Goal: Task Accomplishment & Management: Use online tool/utility

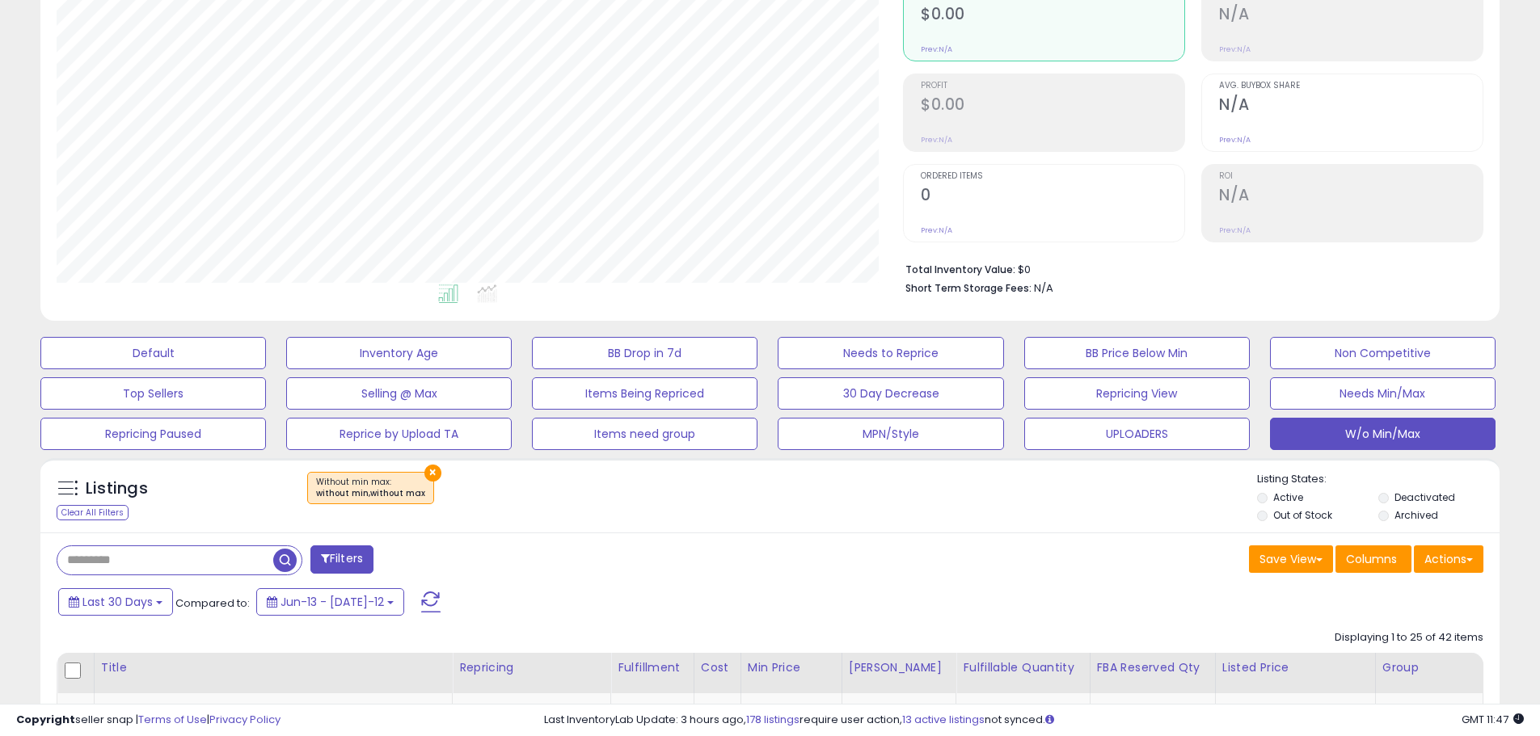
scroll to position [404, 0]
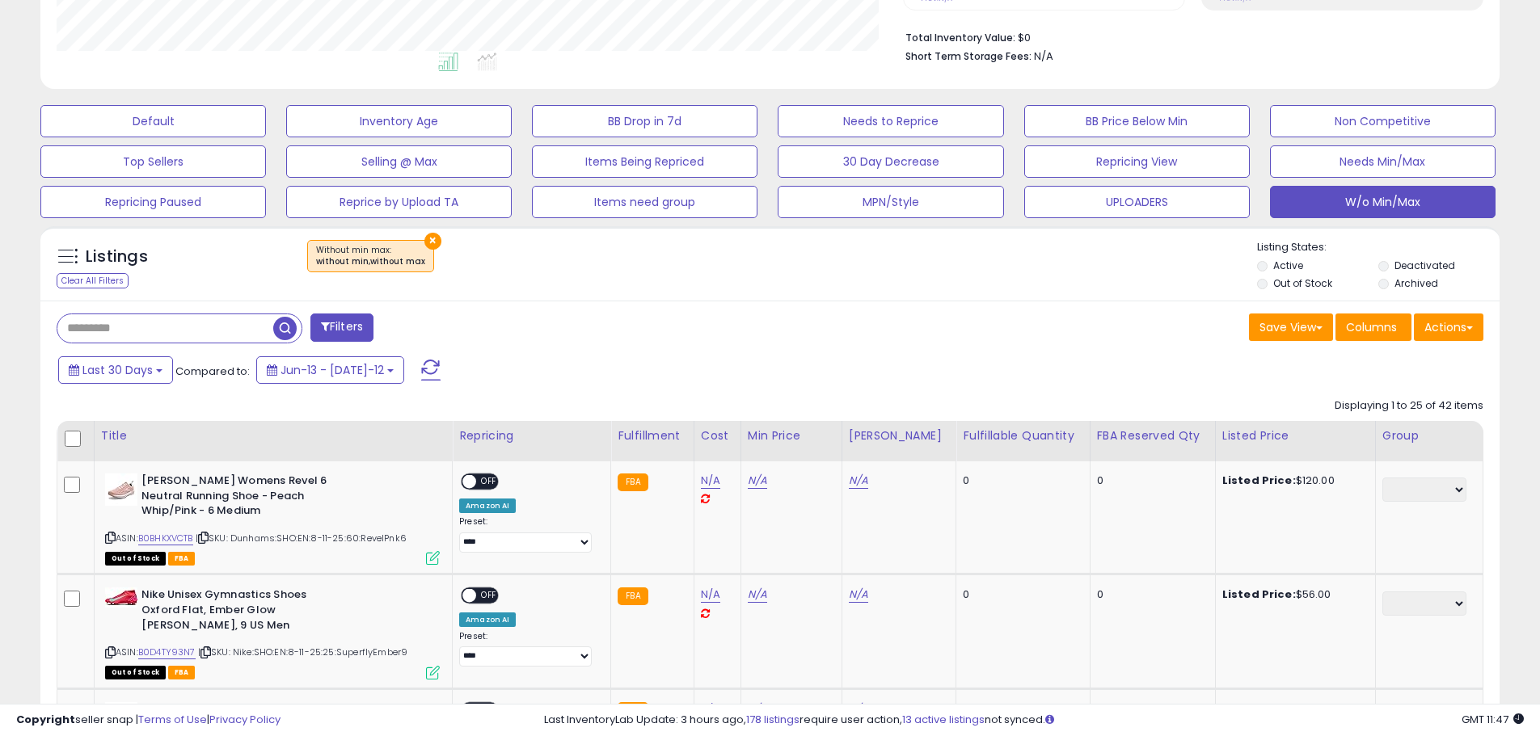
click at [421, 367] on span at bounding box center [430, 370] width 19 height 21
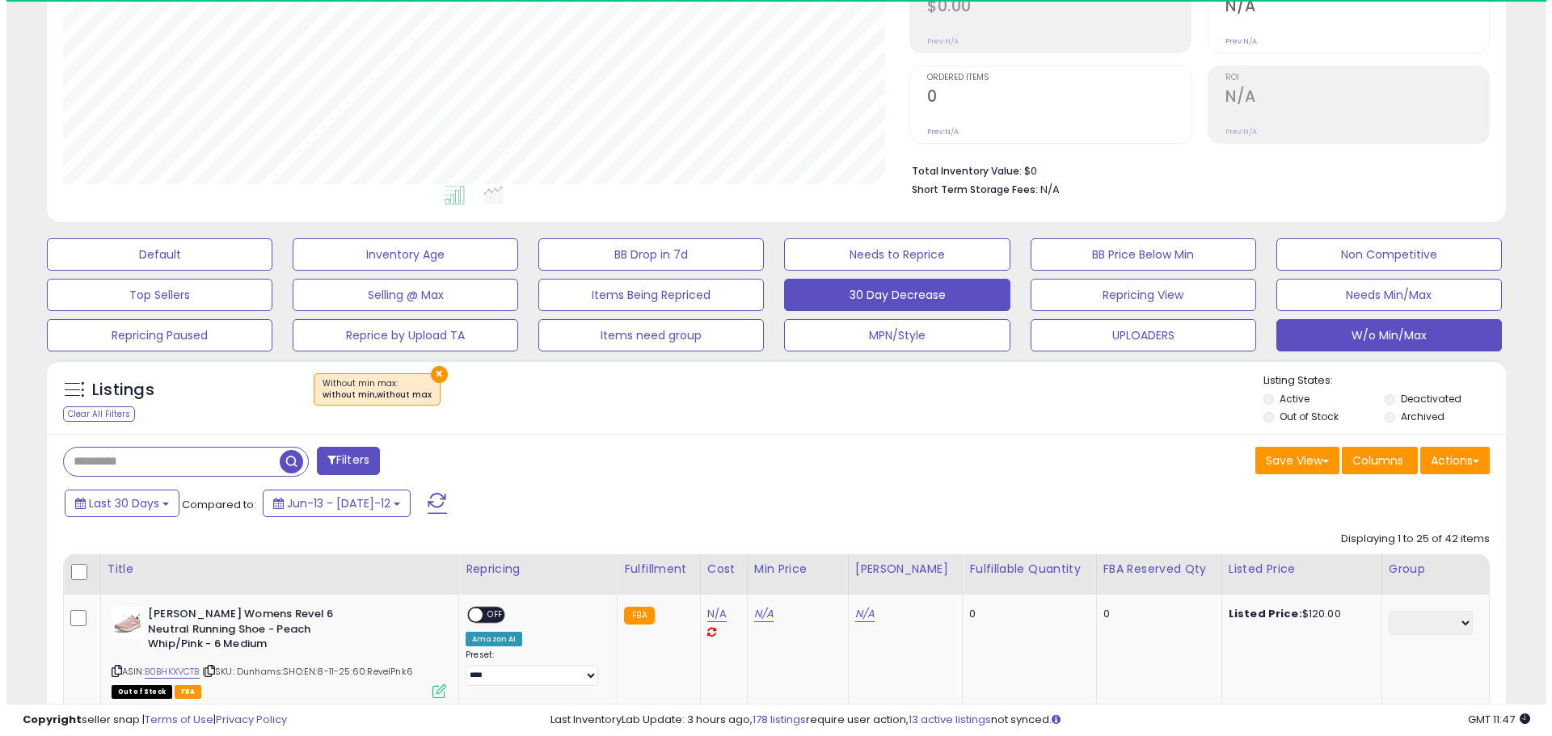
scroll to position [331, 846]
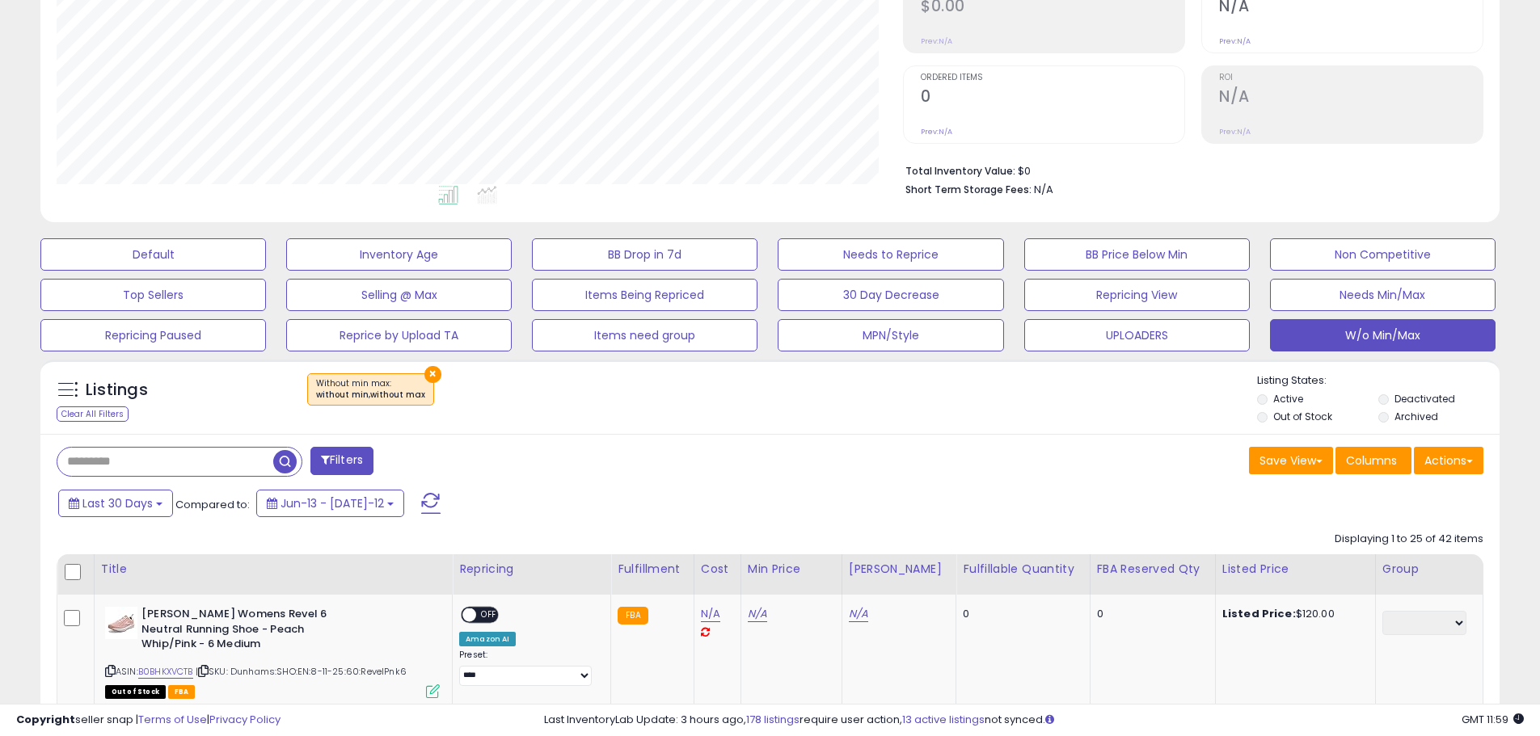
click at [421, 502] on span at bounding box center [430, 503] width 19 height 21
click at [1459, 463] on button "Actions" at bounding box center [1449, 460] width 70 height 27
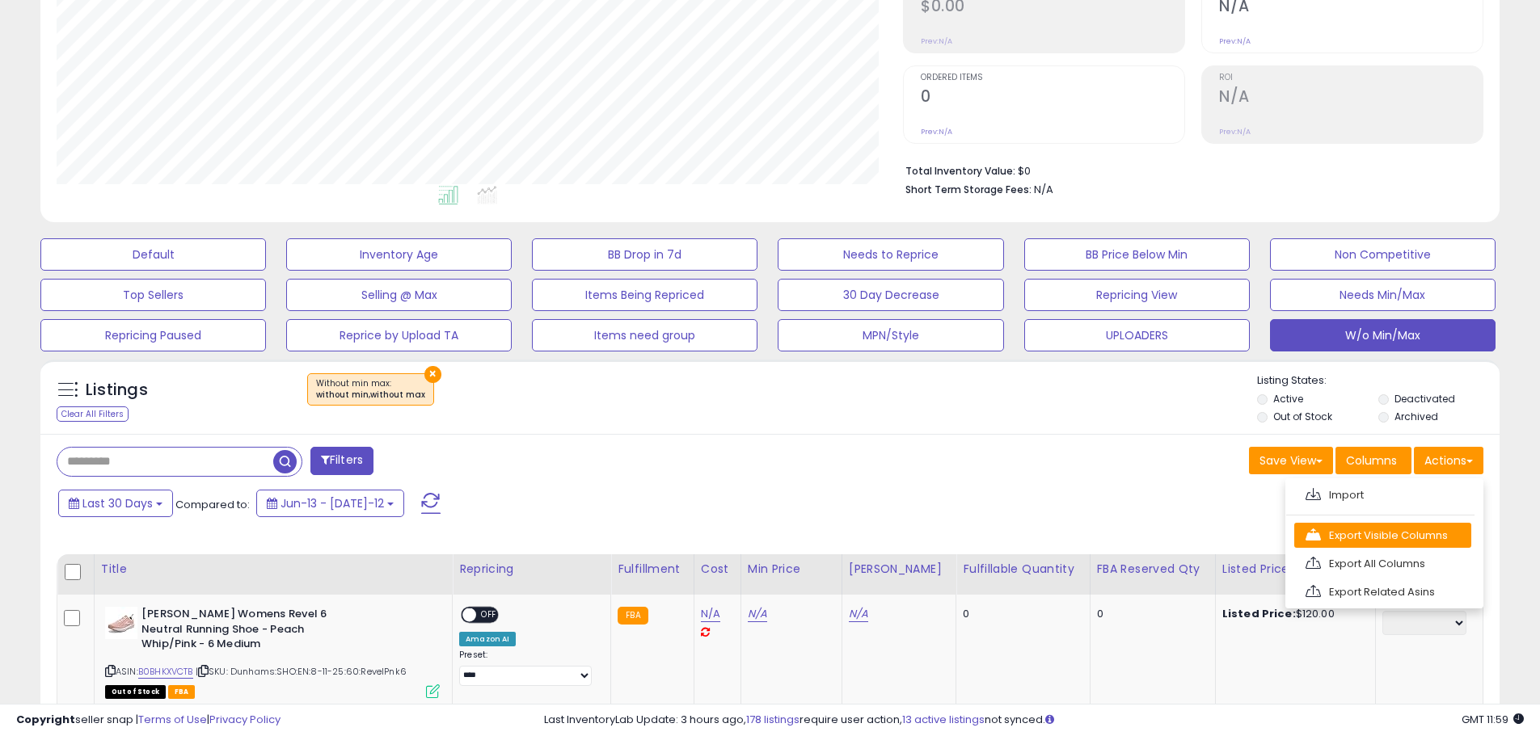
click at [1429, 529] on link "Export Visible Columns" at bounding box center [1382, 535] width 177 height 25
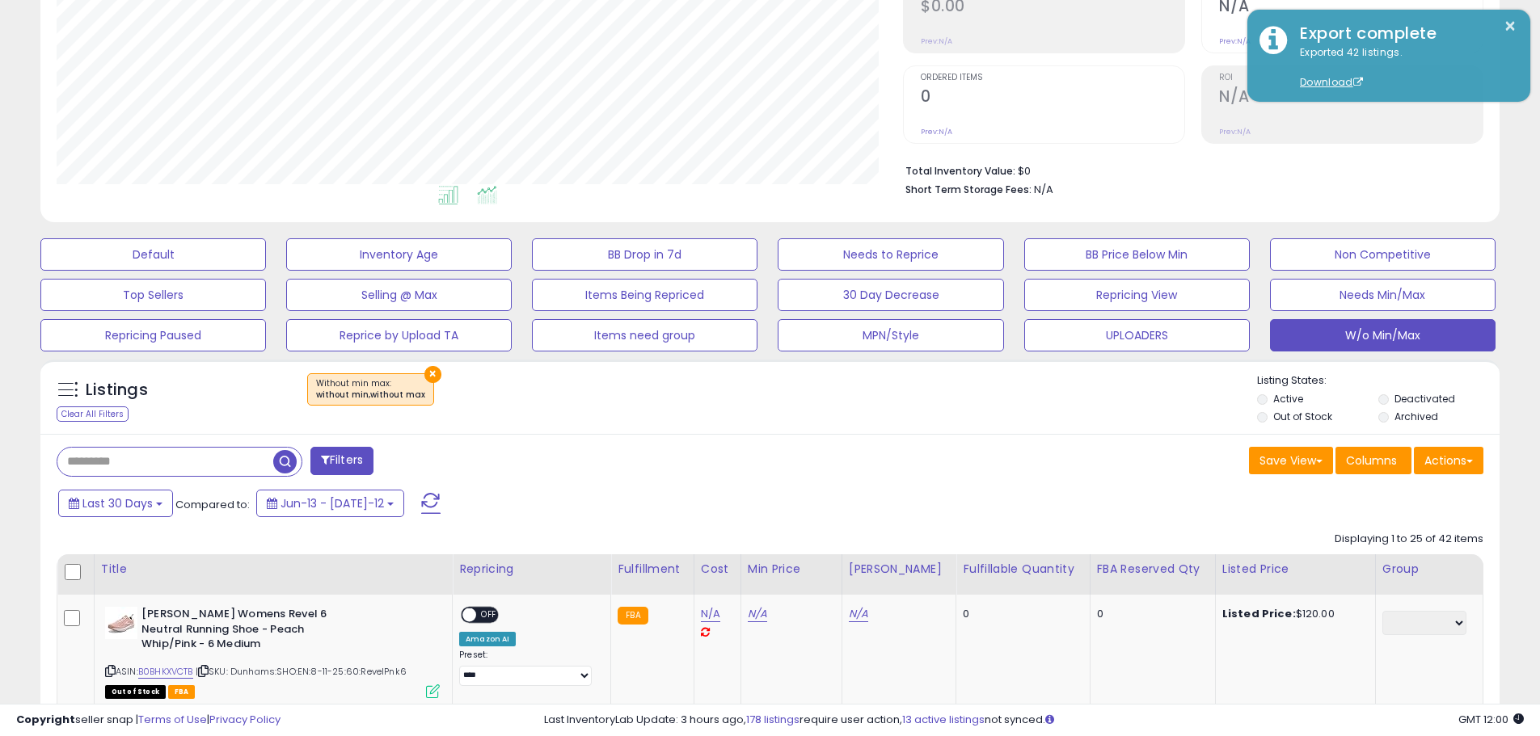
scroll to position [0, 0]
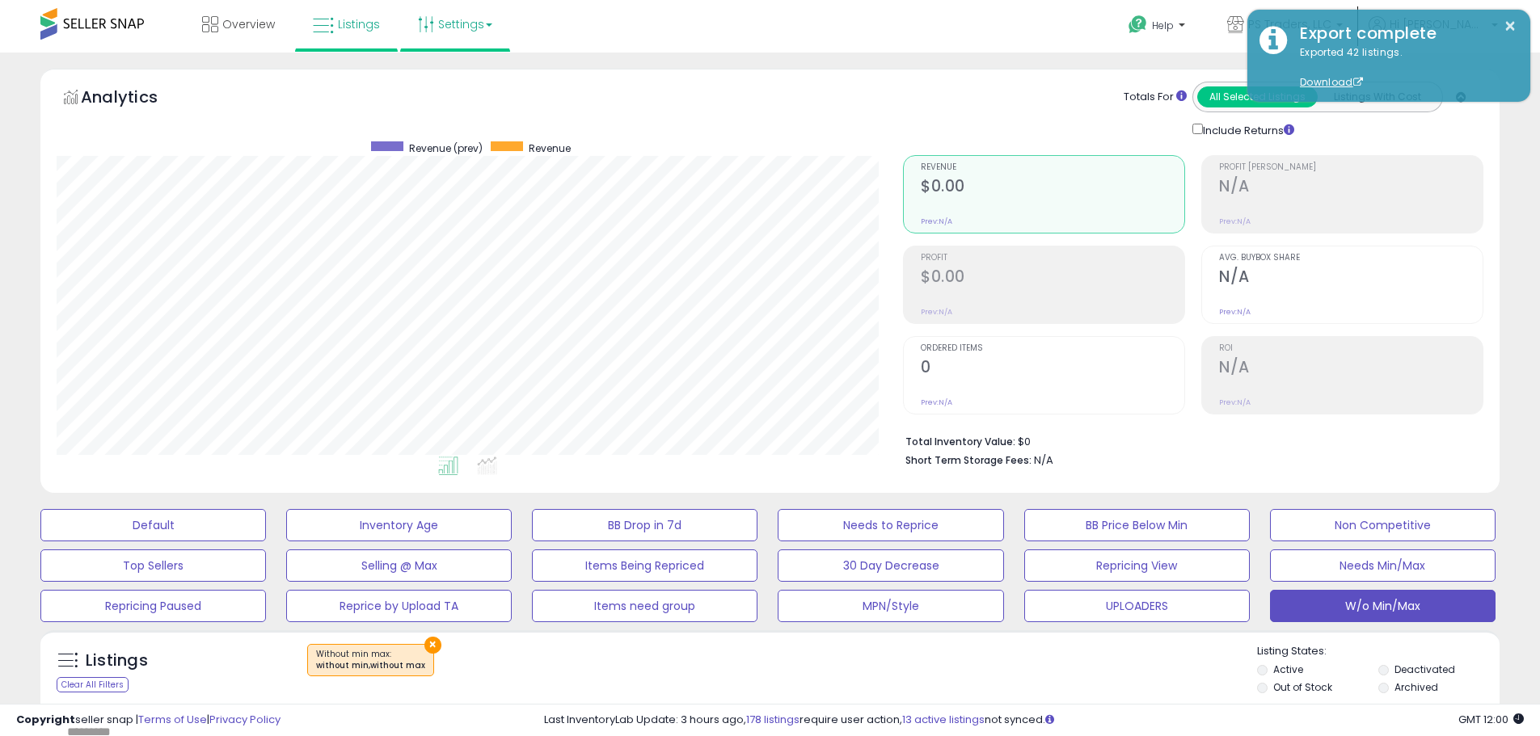
click at [456, 19] on link "Settings" at bounding box center [455, 24] width 99 height 49
click at [460, 77] on link "Store settings" at bounding box center [457, 81] width 73 height 15
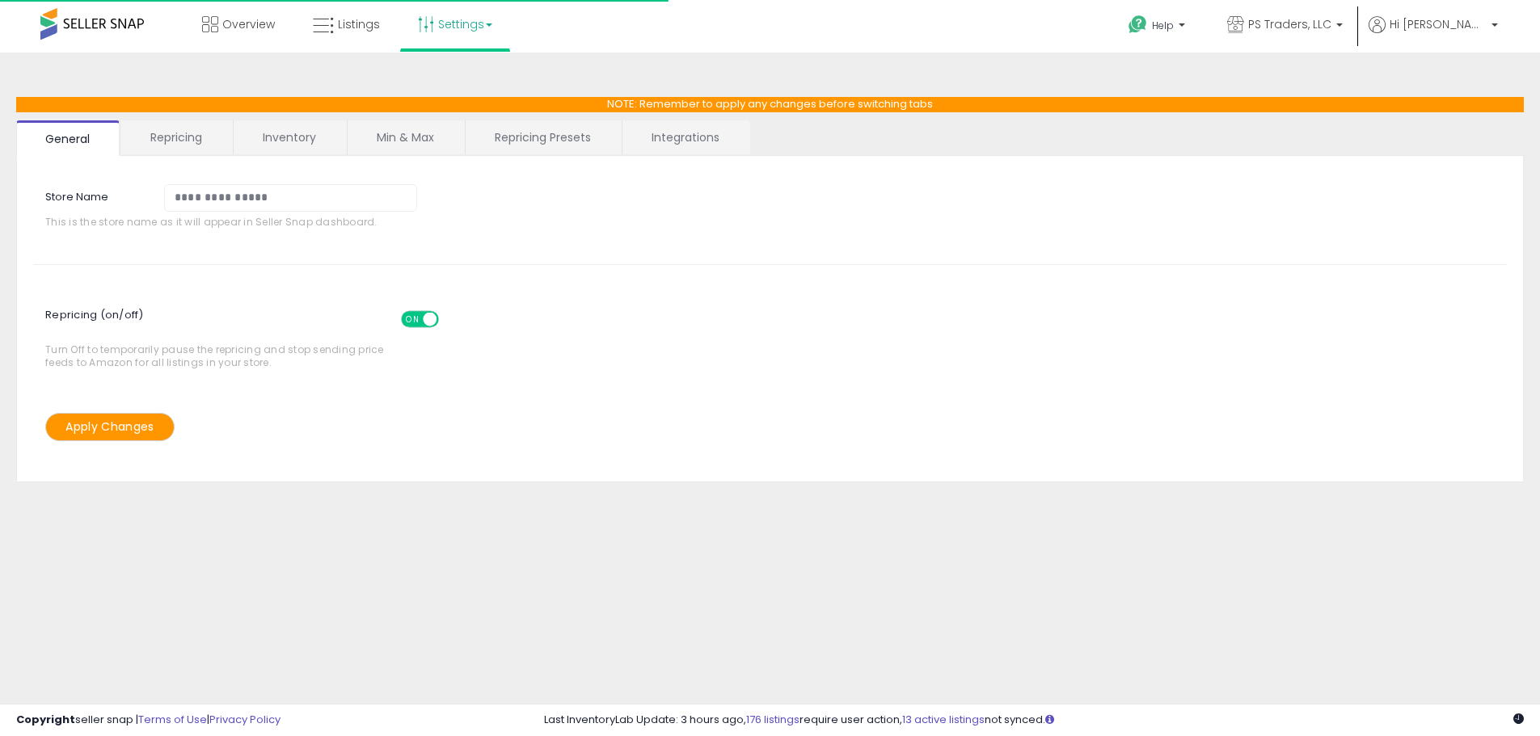
click at [539, 133] on link "Repricing Presets" at bounding box center [543, 137] width 154 height 34
select select "*********"
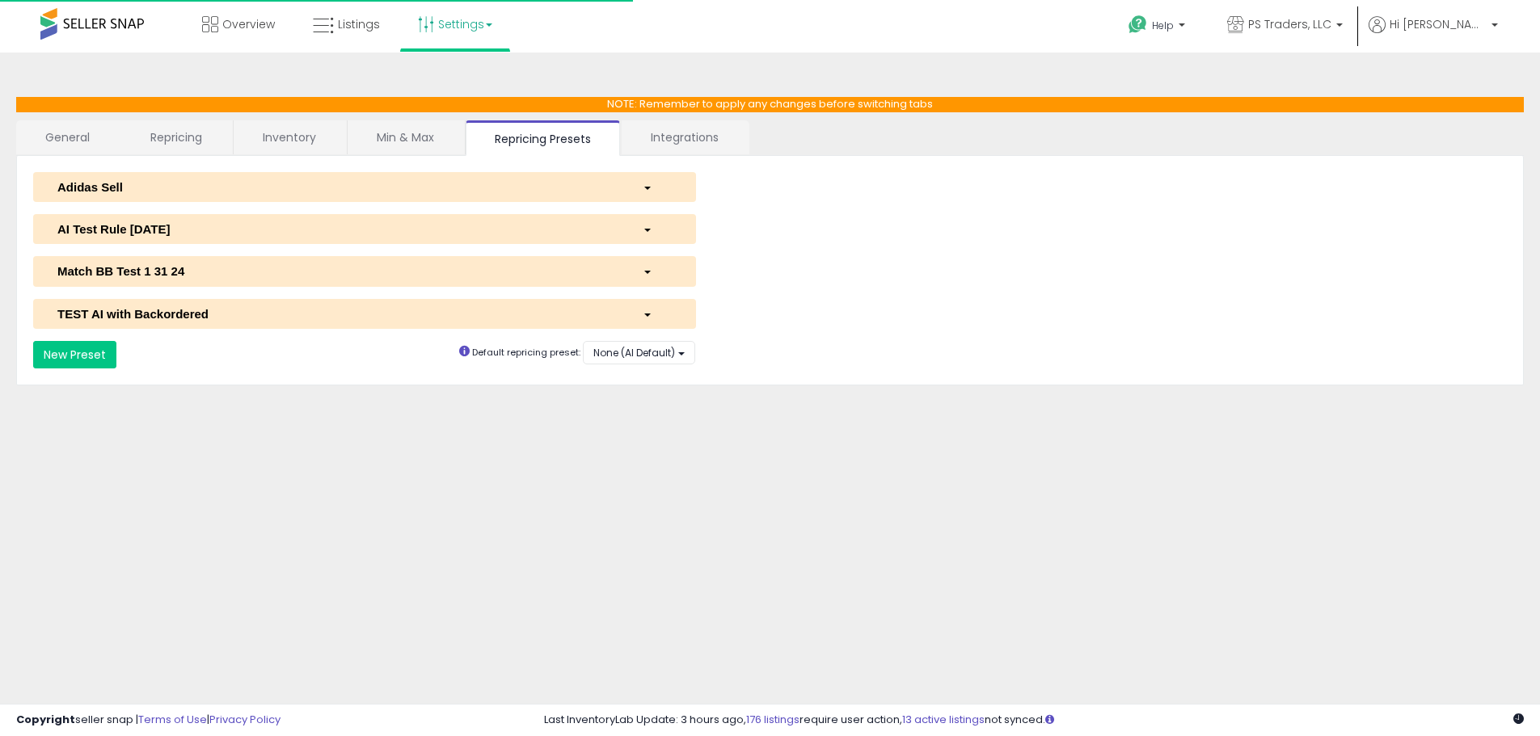
select select "**********"
select select "******"
click at [153, 233] on div "AI Test Rule 2 12 2024" at bounding box center [337, 229] width 585 height 17
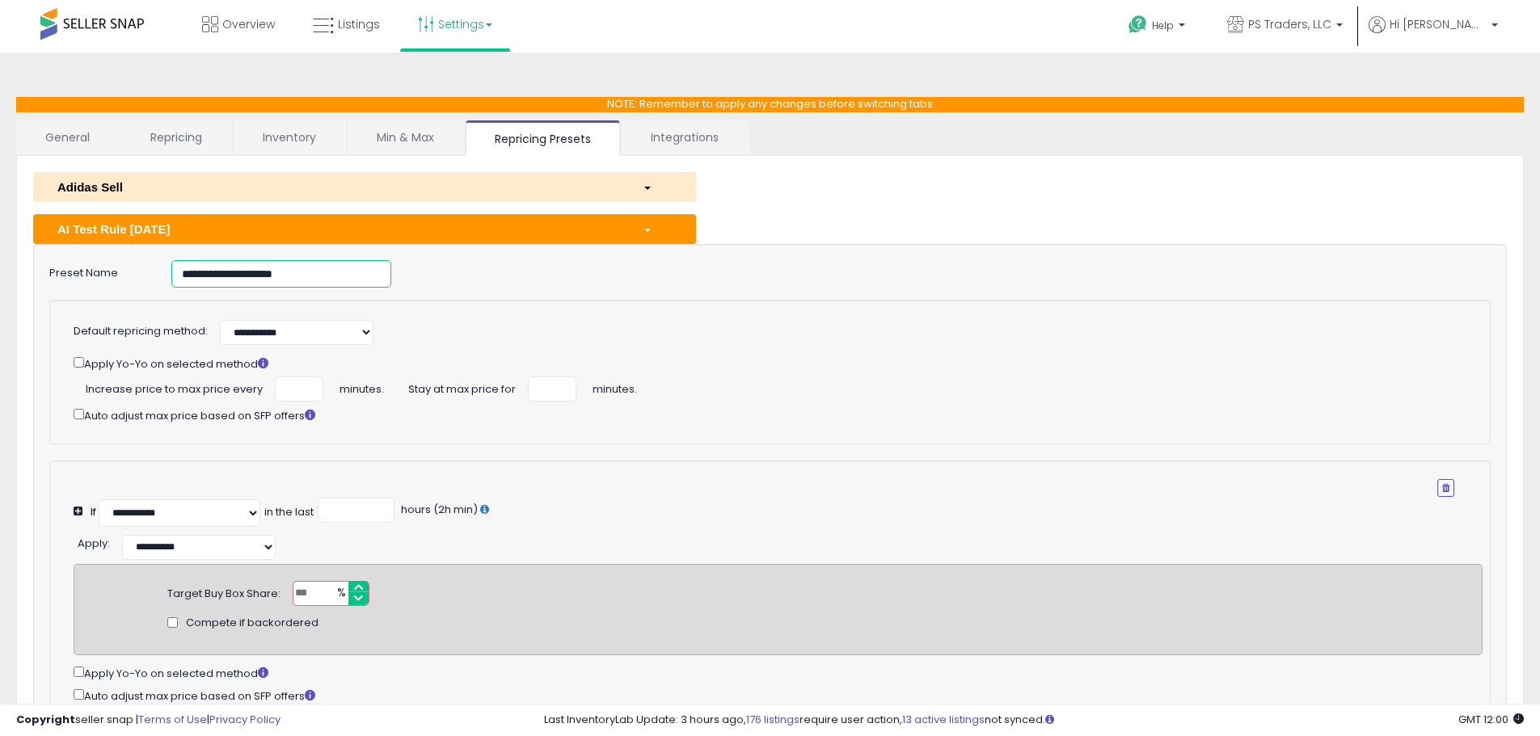
drag, startPoint x: 336, startPoint y: 275, endPoint x: -149, endPoint y: 246, distance: 485.9
click at [0, 246] on html "Unable to login Retrieving listings data.. has not yet accepted the Terms of Us…" at bounding box center [770, 368] width 1540 height 736
click at [357, 37] on link "Listings" at bounding box center [346, 24] width 91 height 49
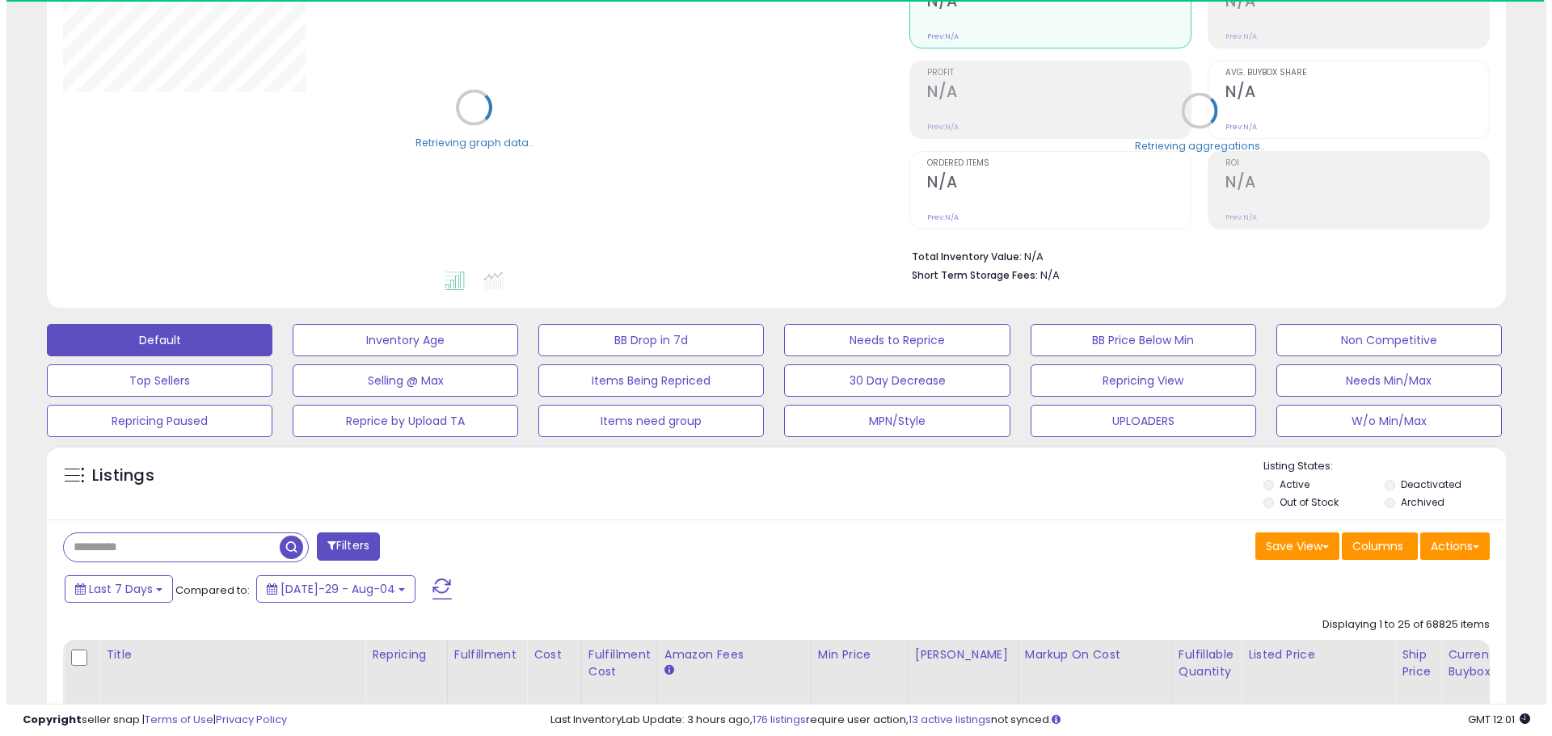
scroll to position [323, 0]
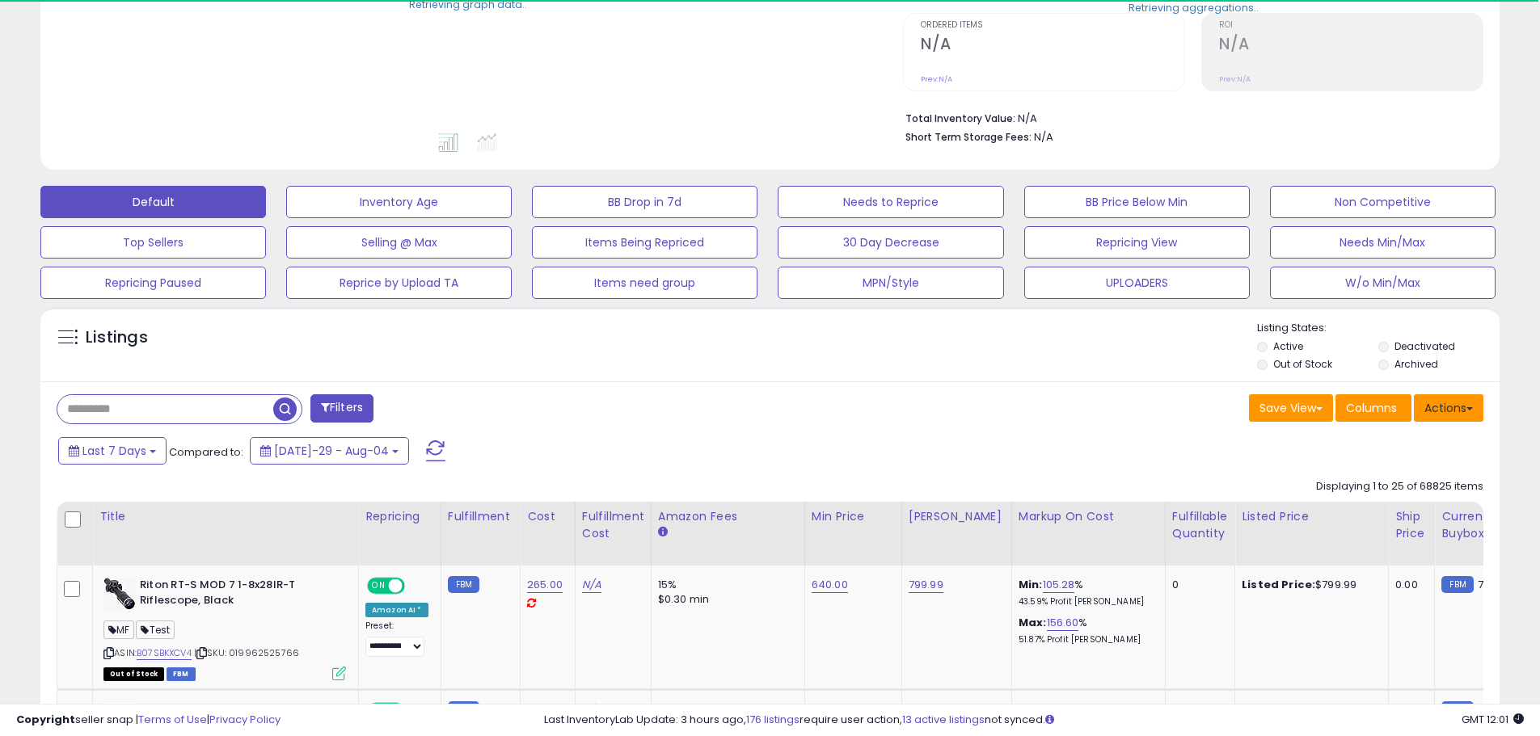
click at [1458, 416] on button "Actions" at bounding box center [1449, 407] width 70 height 27
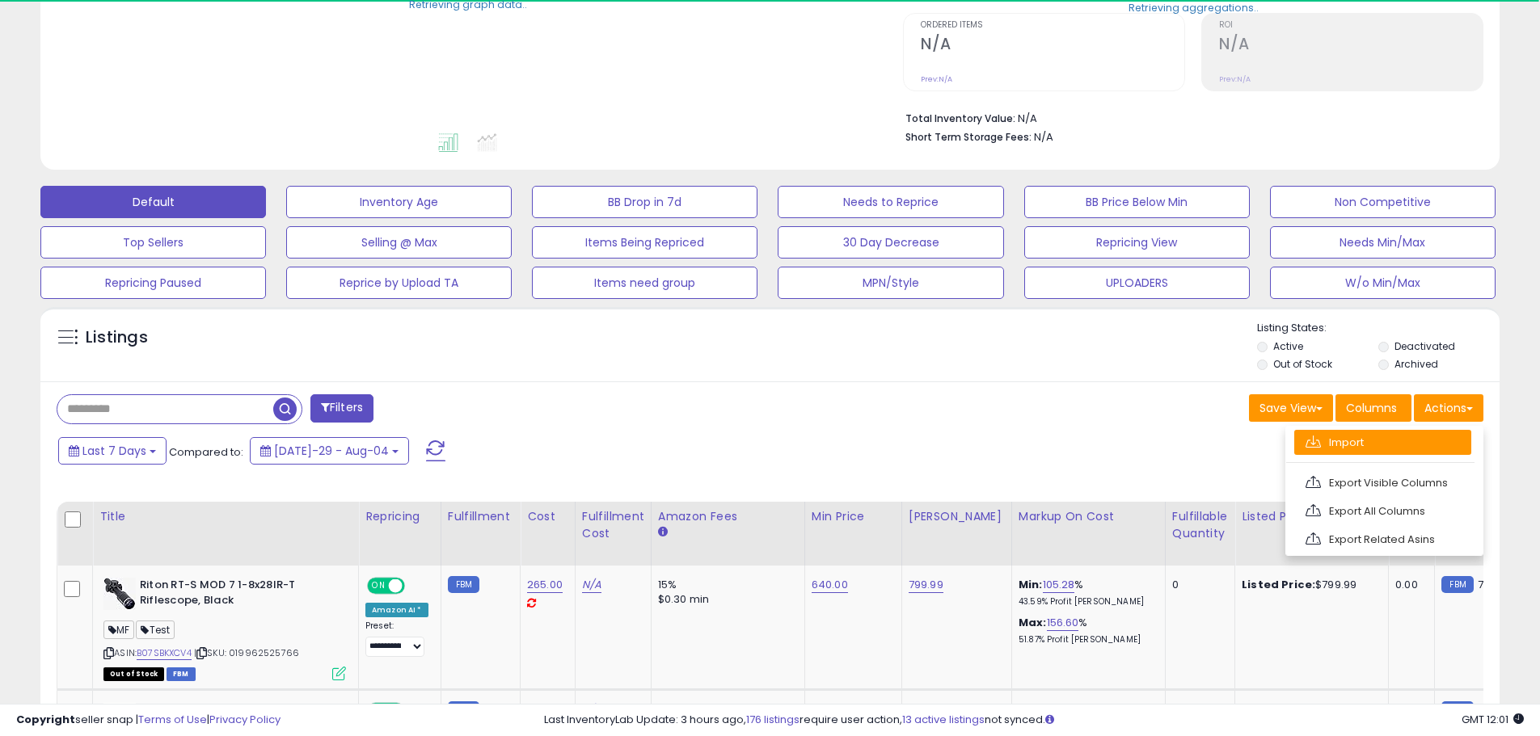
click at [1410, 449] on link "Import" at bounding box center [1382, 442] width 177 height 25
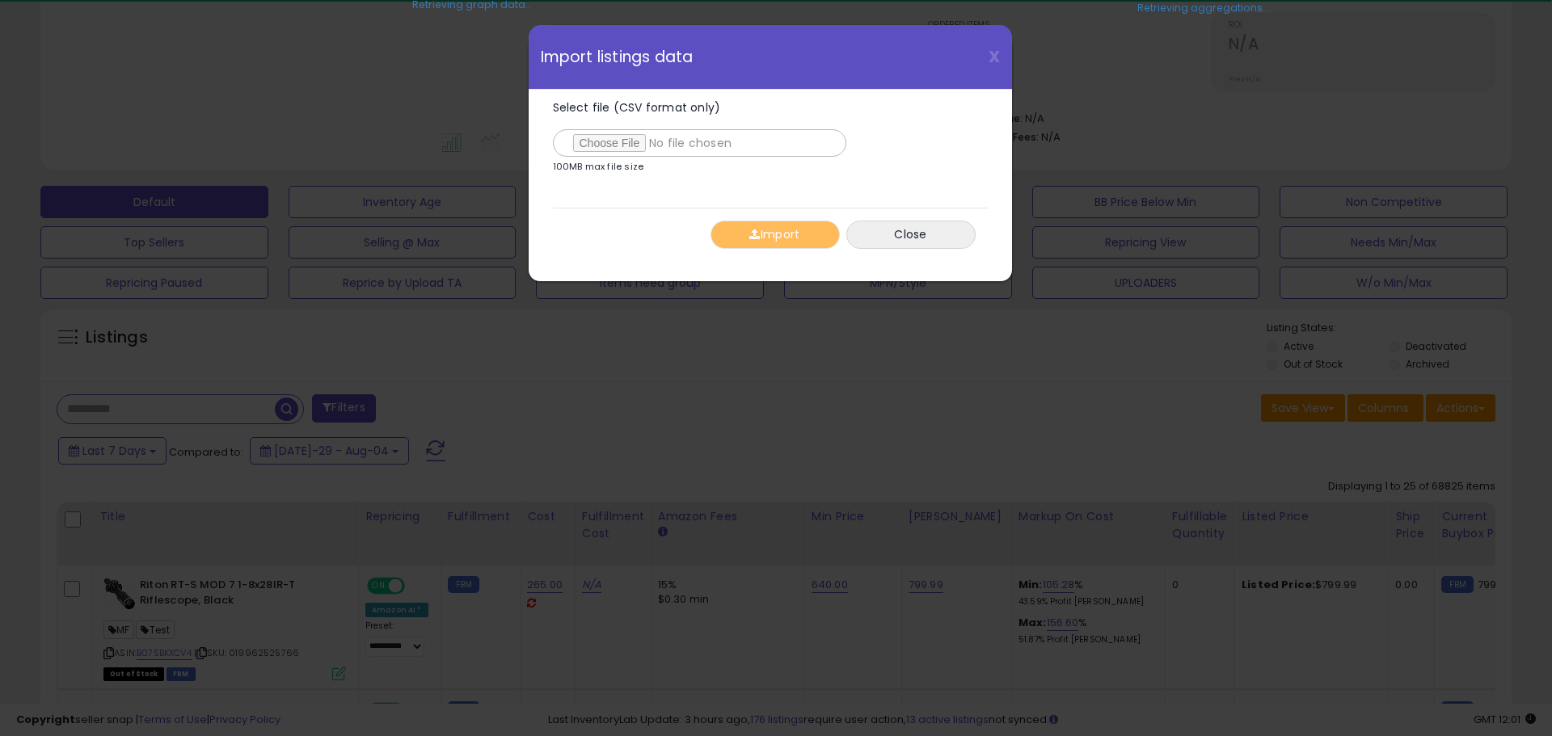
click at [613, 145] on input "Select file (CSV format only)" at bounding box center [699, 142] width 293 height 27
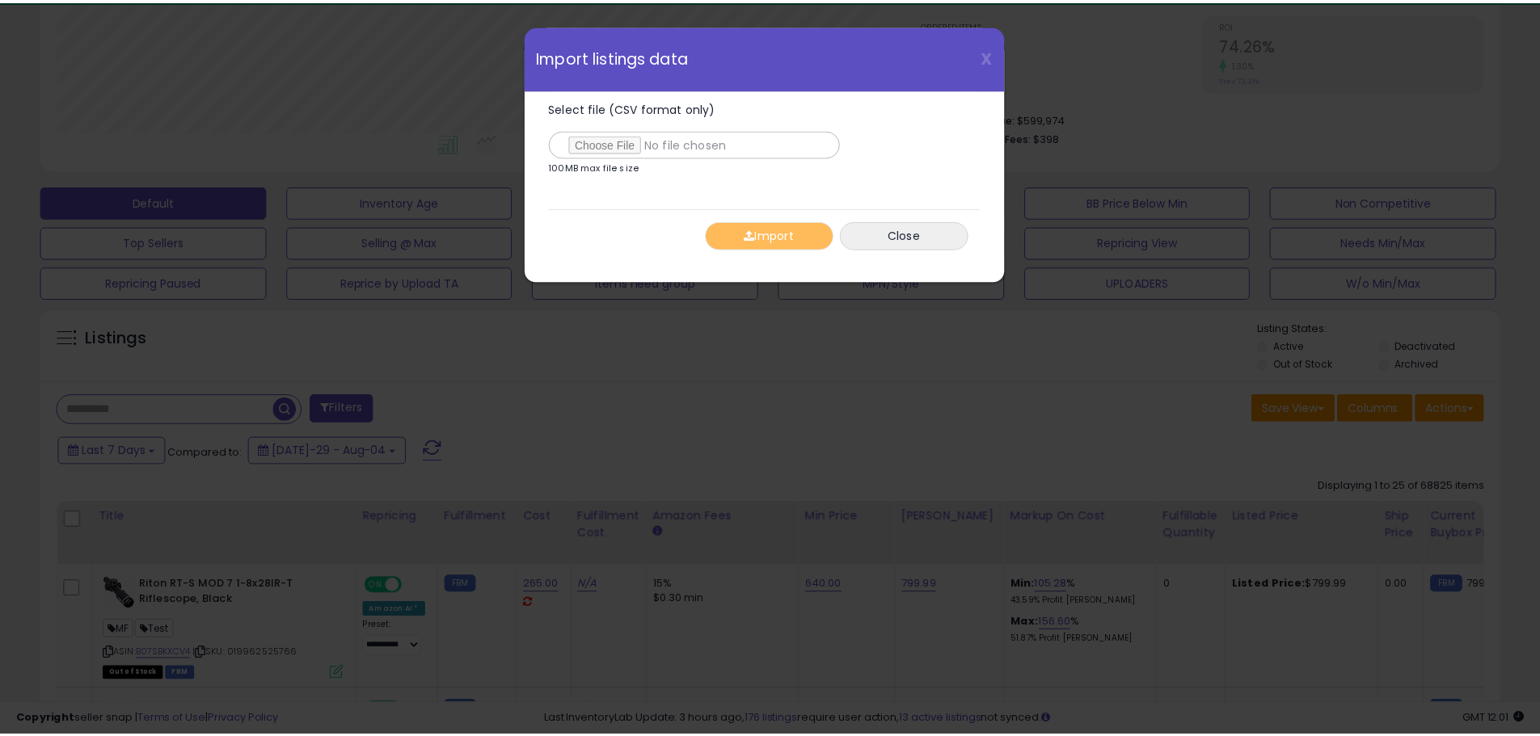
scroll to position [331, 854]
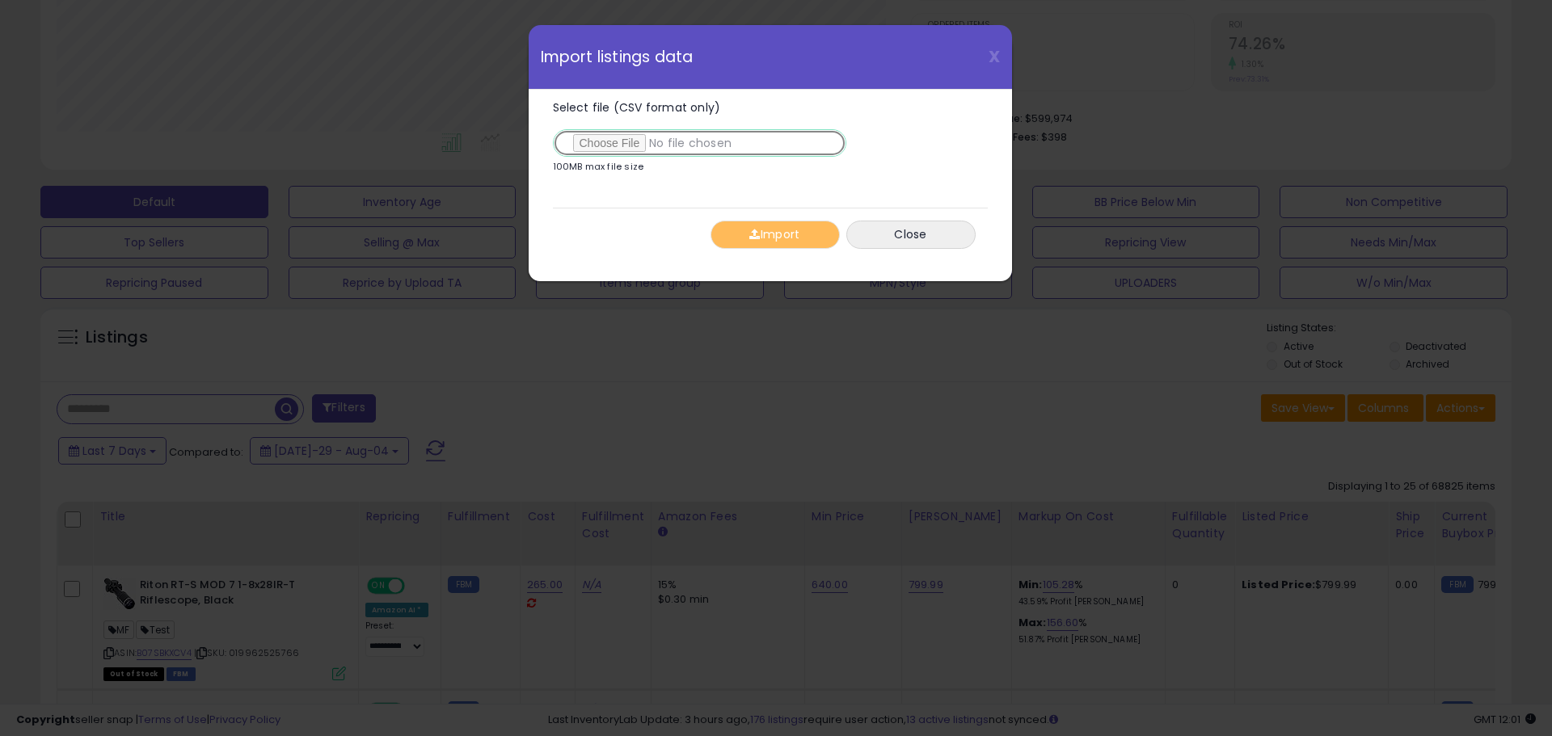
type input "**********"
click at [749, 220] on div "Import Close" at bounding box center [770, 234] width 435 height 53
click at [751, 229] on span "button" at bounding box center [754, 234] width 11 height 11
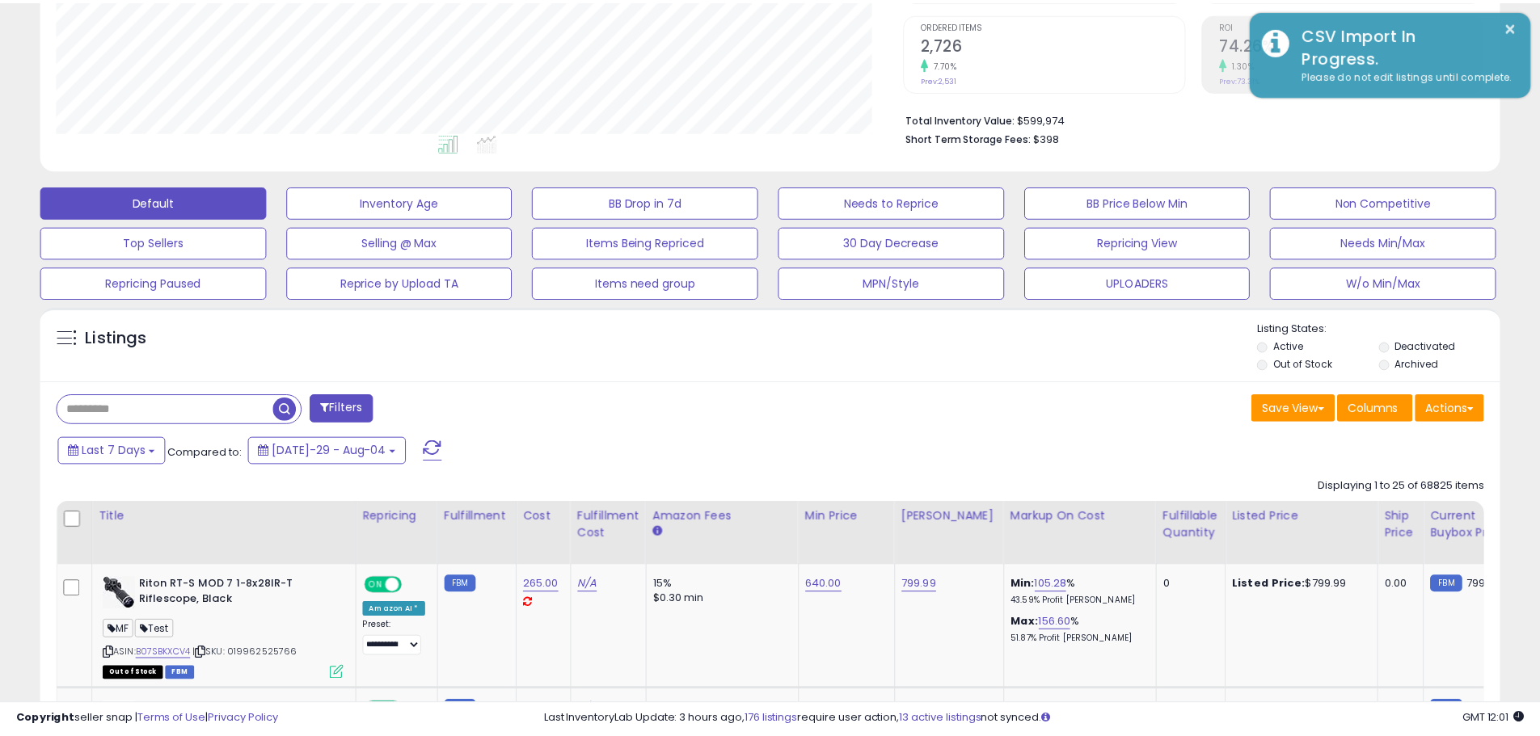
scroll to position [808032, 807517]
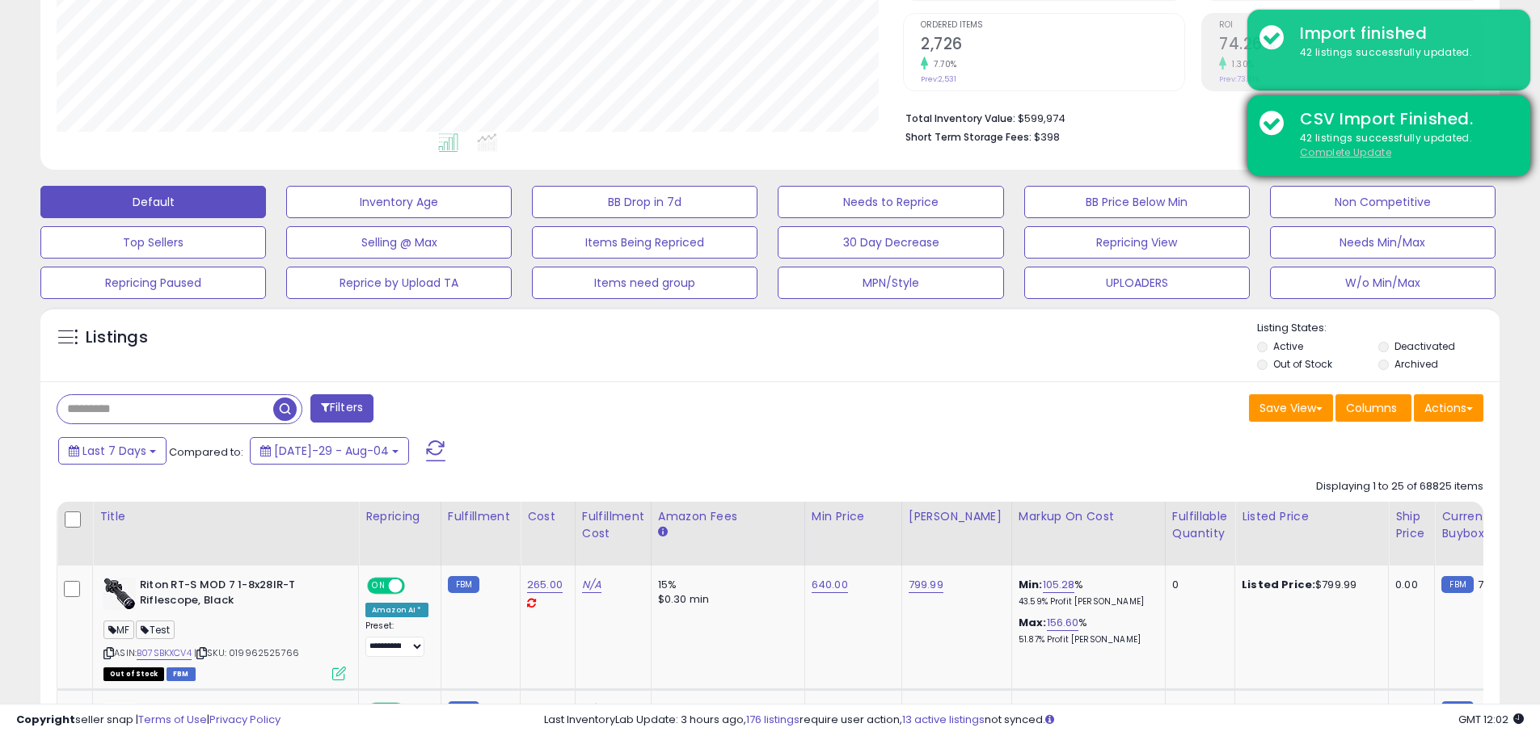
click at [1379, 154] on u "Complete Update" at bounding box center [1345, 153] width 91 height 14
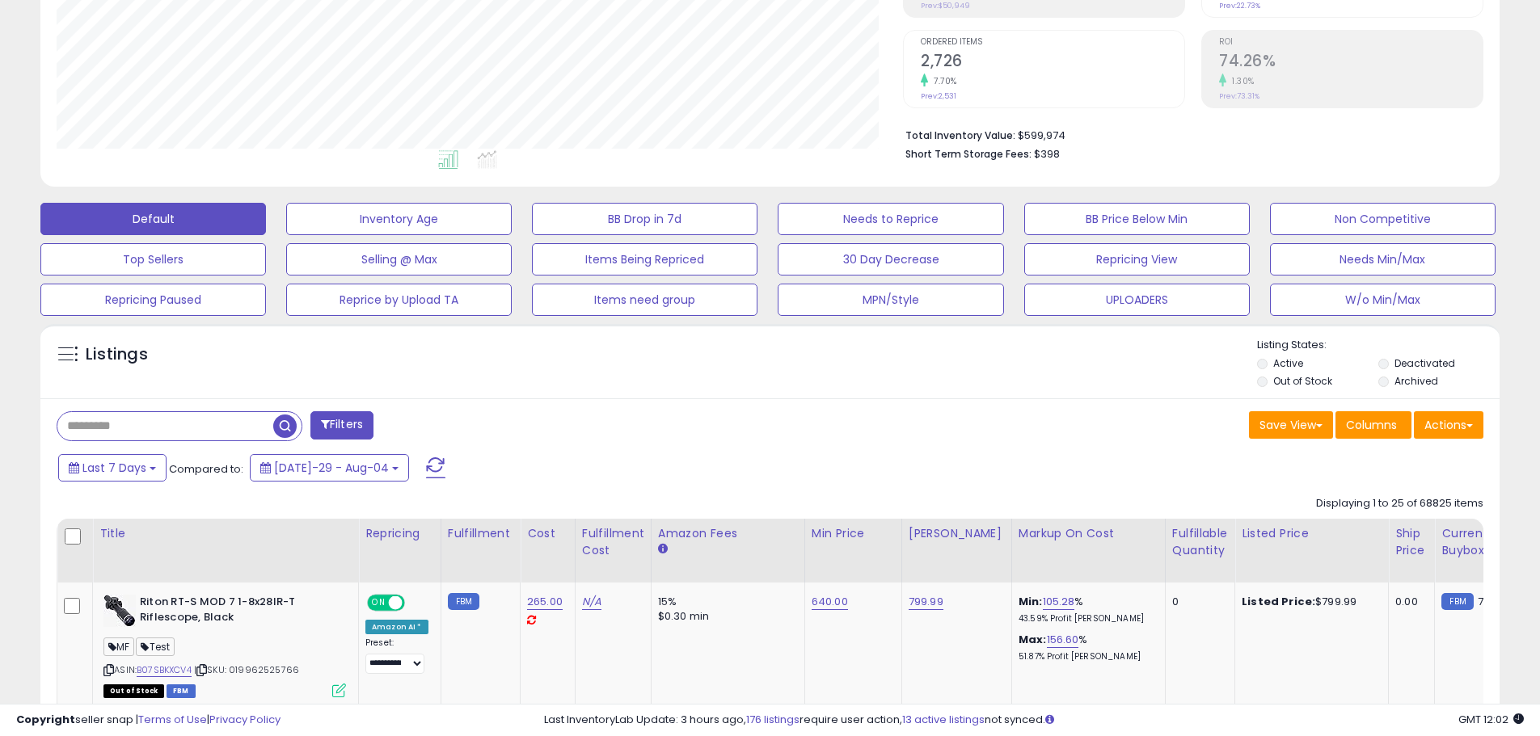
scroll to position [331, 846]
drag, startPoint x: 534, startPoint y: 417, endPoint x: 998, endPoint y: 394, distance: 464.6
click at [999, 394] on div "Listings Active" at bounding box center [769, 361] width 1459 height 74
drag, startPoint x: 1054, startPoint y: 469, endPoint x: 1045, endPoint y: 466, distance: 9.2
click at [1053, 462] on div "Last 7 Days Compared to: [DATE]-29 - Aug-04" at bounding box center [589, 470] width 1070 height 36
